Goal: Transaction & Acquisition: Purchase product/service

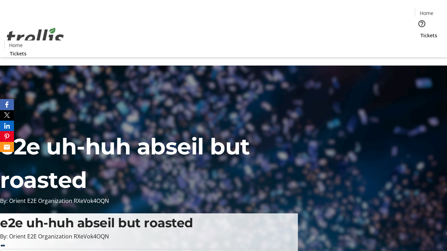
click at [420, 32] on span "Tickets" at bounding box center [428, 35] width 17 height 7
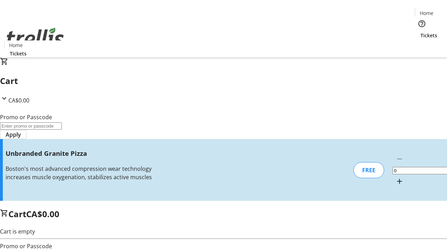
click at [395, 177] on mat-icon "Increment by one" at bounding box center [399, 181] width 8 height 8
type input "1"
